Goal: Information Seeking & Learning: Find specific page/section

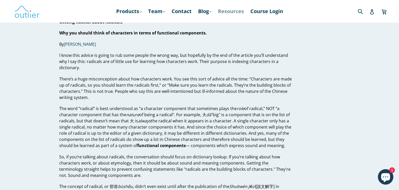
click at [222, 11] on link "Resources" at bounding box center [230, 11] width 31 height 9
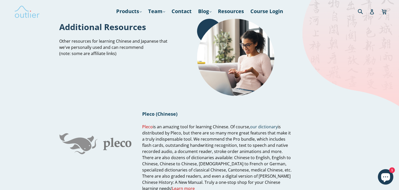
click at [36, 18] on img at bounding box center [27, 11] width 26 height 15
